Goal: Task Accomplishment & Management: Use online tool/utility

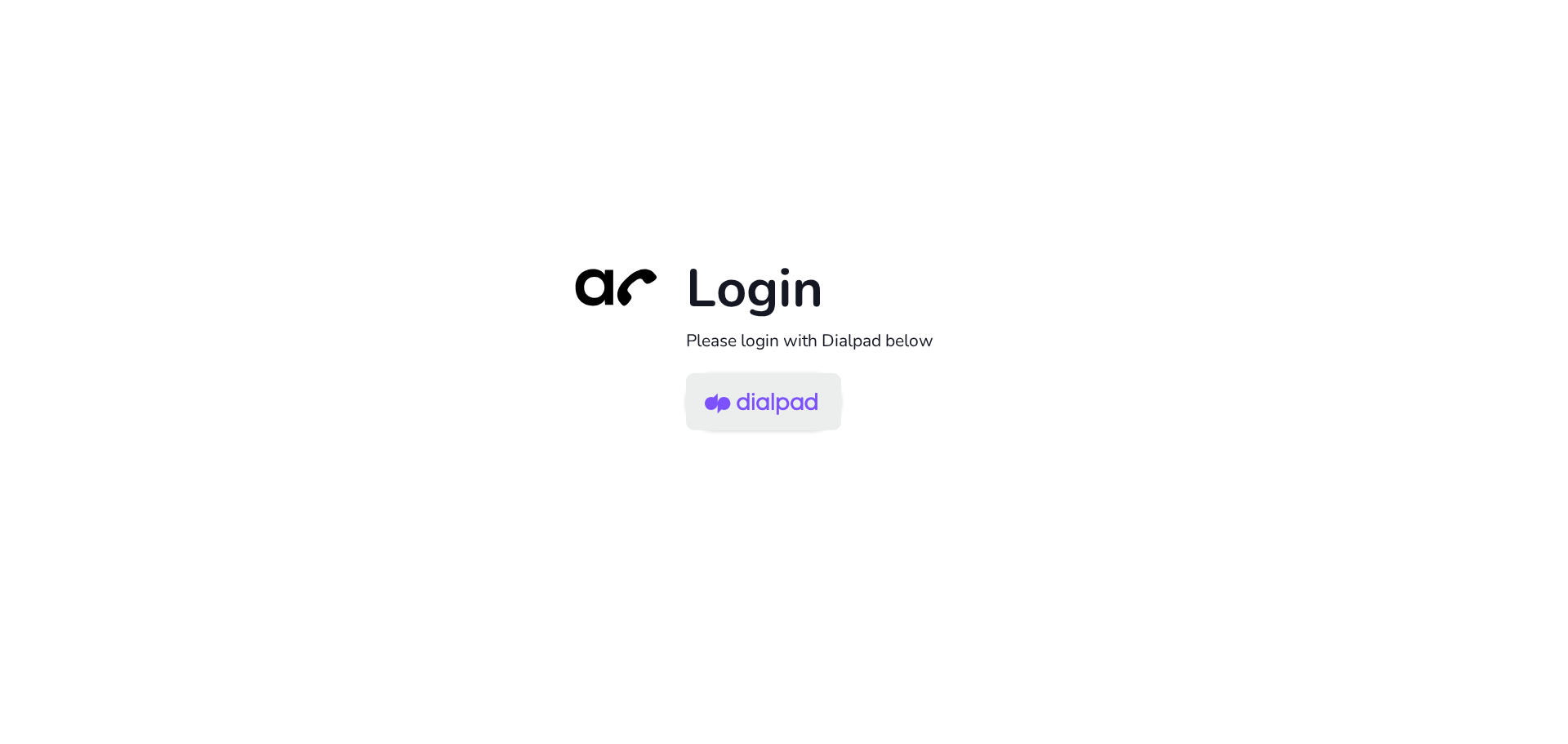
click at [762, 402] on img at bounding box center [761, 402] width 113 height 53
click at [757, 400] on img at bounding box center [761, 402] width 113 height 53
click at [742, 414] on img at bounding box center [761, 402] width 113 height 53
click at [781, 415] on img at bounding box center [761, 402] width 113 height 53
click at [717, 412] on img at bounding box center [761, 402] width 113 height 53
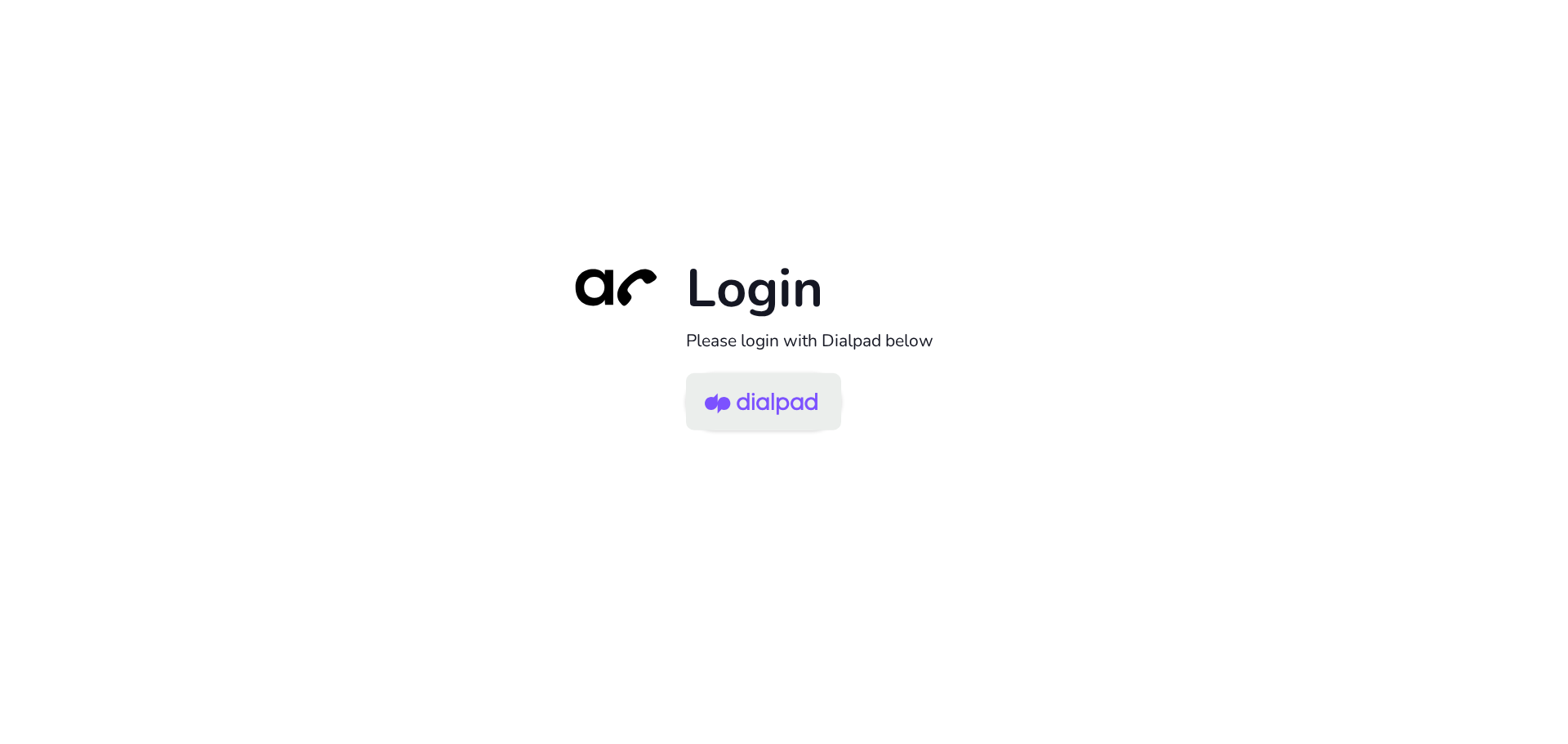
click at [756, 420] on img at bounding box center [761, 402] width 113 height 53
